Goal: Register for event/course: Sign up to attend an event or enroll in a course

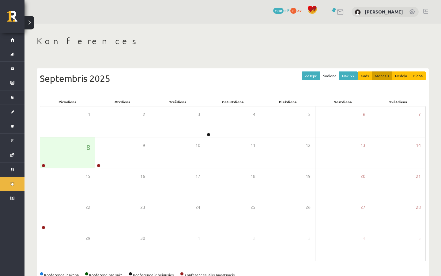
scroll to position [17, 0]
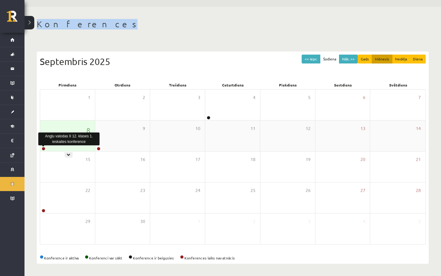
click at [43, 149] on link at bounding box center [44, 149] width 4 height 4
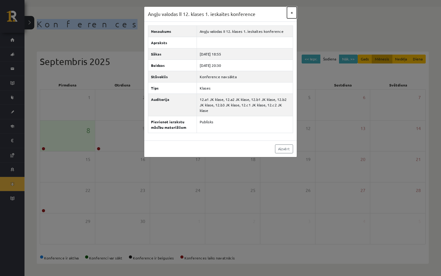
click at [290, 13] on button "×" at bounding box center [292, 13] width 10 height 12
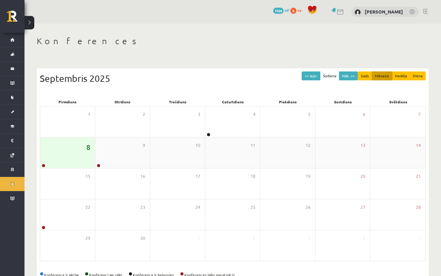
scroll to position [17, 0]
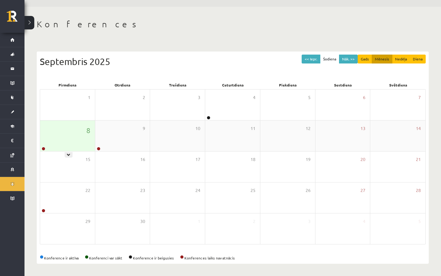
click at [43, 150] on div at bounding box center [43, 149] width 6 height 4
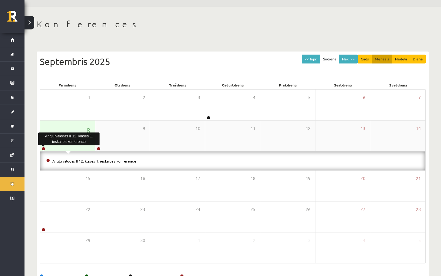
click at [43, 149] on link at bounding box center [44, 149] width 4 height 4
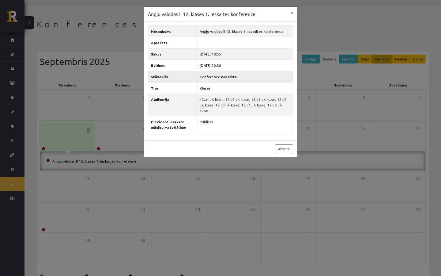
click at [238, 80] on td "Konference nav sākta" at bounding box center [245, 76] width 96 height 11
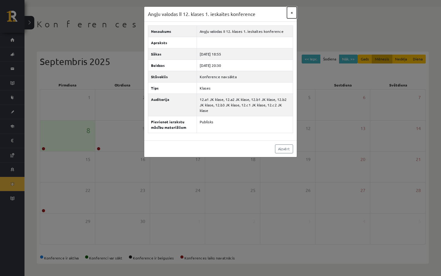
click at [293, 14] on button "×" at bounding box center [292, 13] width 10 height 12
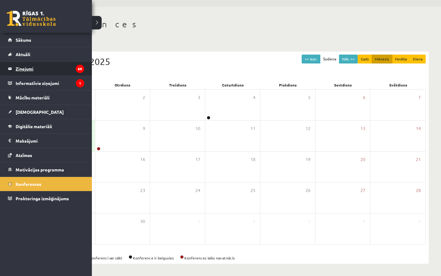
click at [19, 70] on legend "Ziņojumi 69" at bounding box center [50, 69] width 69 height 14
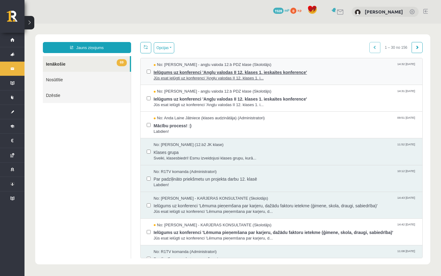
click at [254, 76] on span "Jūs esat ielūgti uz konferenci 'Angļu valodas II 12. klases 1. i..." at bounding box center [285, 78] width 263 height 6
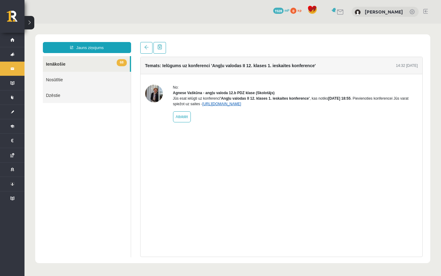
click at [241, 106] on link "https://eskola.r1tv.lv/conferences/4774/join" at bounding box center [222, 104] width 39 height 4
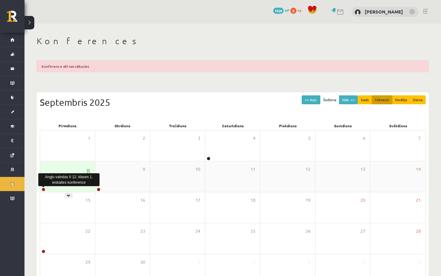
click at [44, 189] on link at bounding box center [44, 190] width 4 height 4
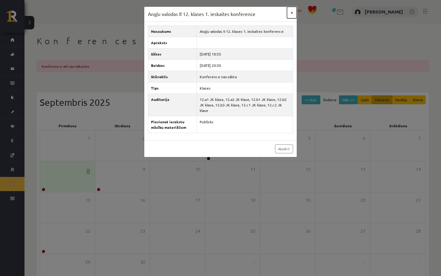
click at [292, 13] on button "×" at bounding box center [292, 13] width 10 height 12
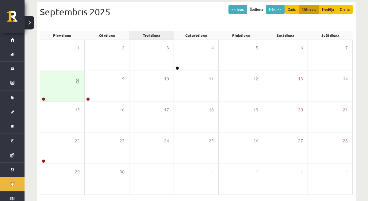
scroll to position [100, 0]
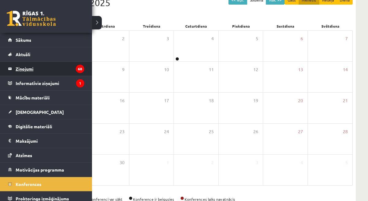
click at [19, 68] on legend "Ziņojumi 68" at bounding box center [50, 69] width 69 height 14
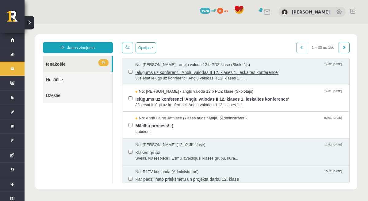
click at [215, 66] on span "No: Agnese Vaškūna - angļu valoda 12.b PDZ klase (Skolotājs)" at bounding box center [192, 65] width 115 height 6
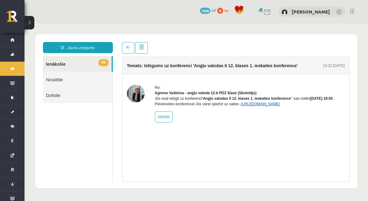
click at [280, 106] on link "https://eskola.r1tv.lv/conferences/4774/join" at bounding box center [260, 104] width 39 height 4
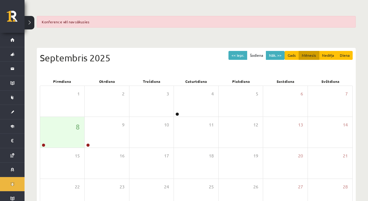
scroll to position [84, 0]
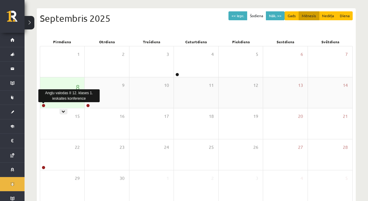
click at [43, 105] on link at bounding box center [44, 106] width 4 height 4
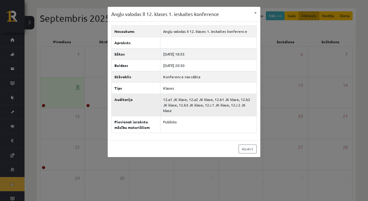
click at [127, 98] on th "Auditorija" at bounding box center [136, 104] width 49 height 22
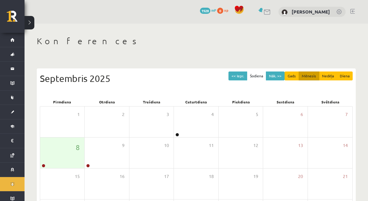
scroll to position [60, 0]
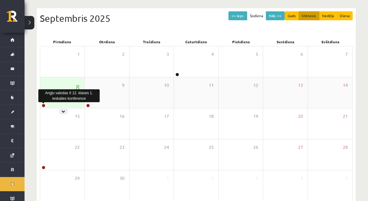
click at [43, 105] on link at bounding box center [44, 106] width 4 height 4
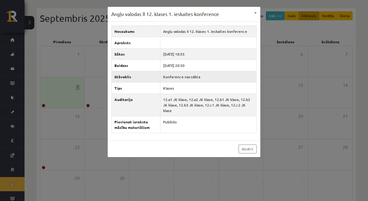
click at [225, 80] on td "Konference nav sākta" at bounding box center [208, 76] width 96 height 11
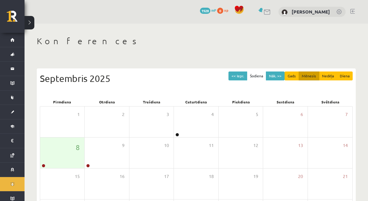
scroll to position [60, 0]
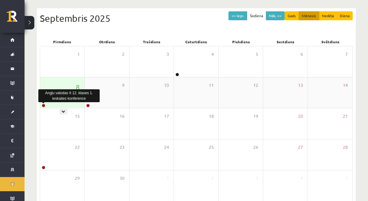
click at [44, 106] on link at bounding box center [44, 106] width 4 height 4
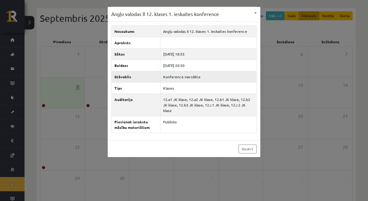
click at [206, 78] on td "Konference nav sākta" at bounding box center [208, 76] width 96 height 11
click at [254, 11] on button "×" at bounding box center [255, 13] width 10 height 12
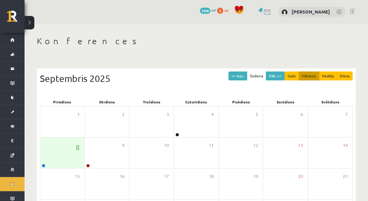
scroll to position [60, 0]
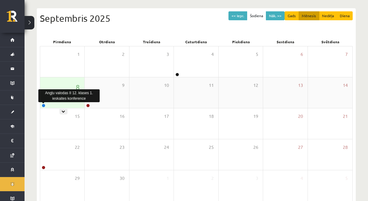
click at [44, 105] on link at bounding box center [44, 106] width 4 height 4
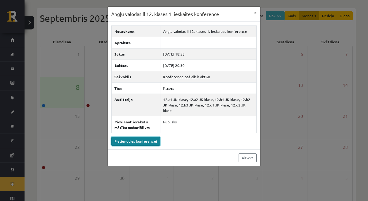
click at [121, 137] on link "Pievienoties konferencei" at bounding box center [135, 141] width 49 height 9
